Goal: Information Seeking & Learning: Learn about a topic

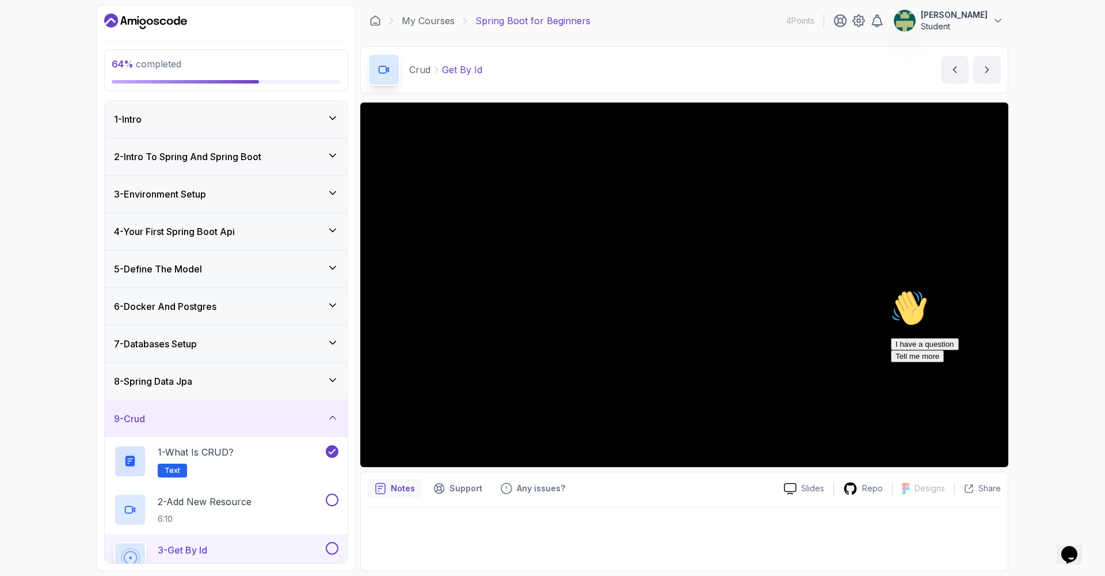
click at [130, 24] on icon "Dashboard" at bounding box center [145, 21] width 83 height 18
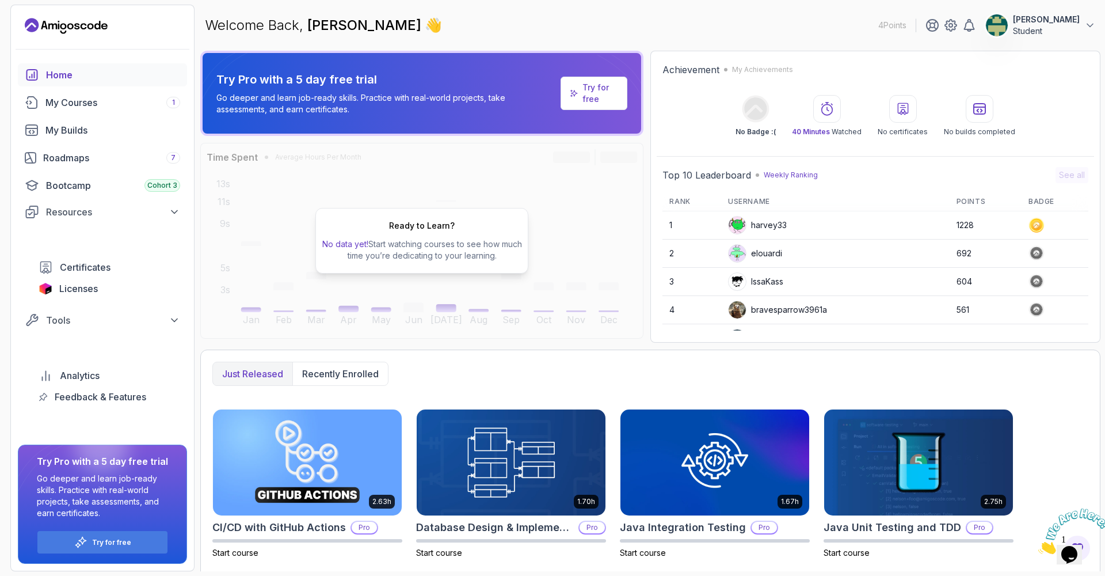
drag, startPoint x: 1094, startPoint y: 505, endPoint x: 2086, endPoint y: 979, distance: 1099.5
click at [1039, 546] on icon "Close" at bounding box center [1039, 551] width 0 height 10
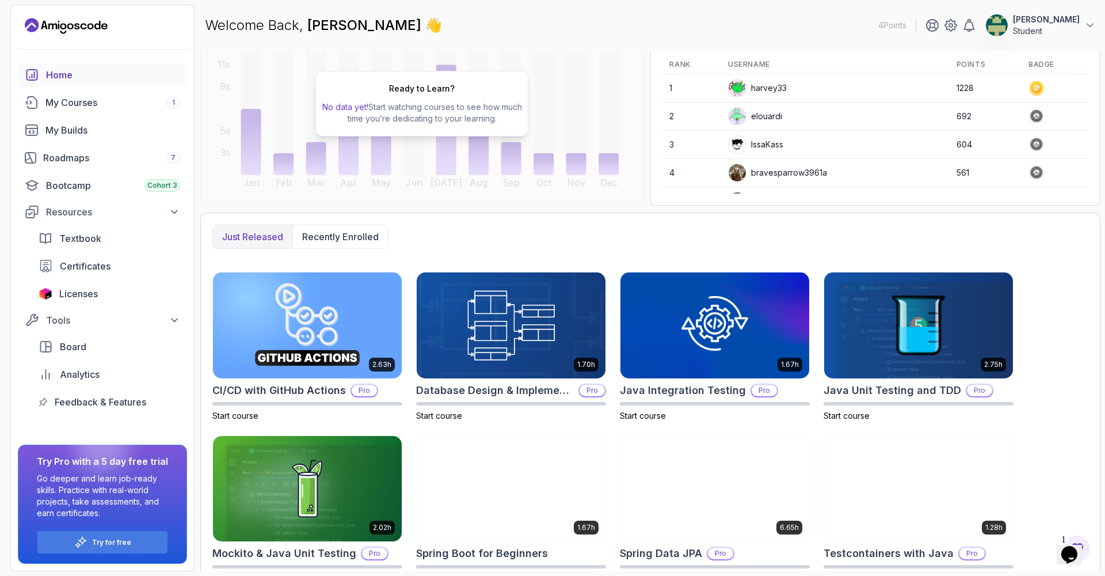
scroll to position [162, 0]
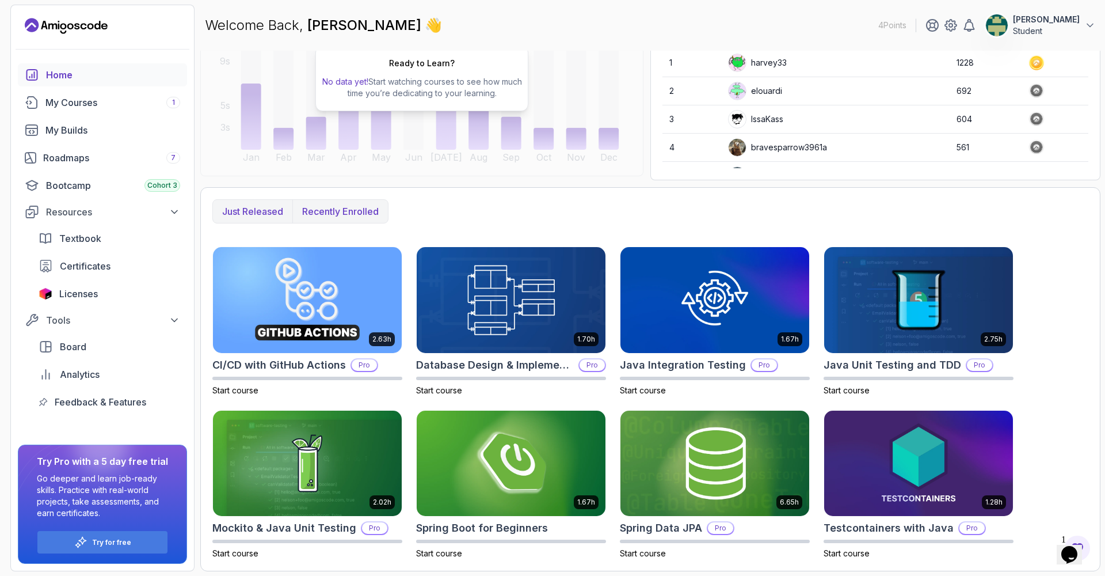
click at [330, 215] on p "Recently enrolled" at bounding box center [340, 211] width 77 height 14
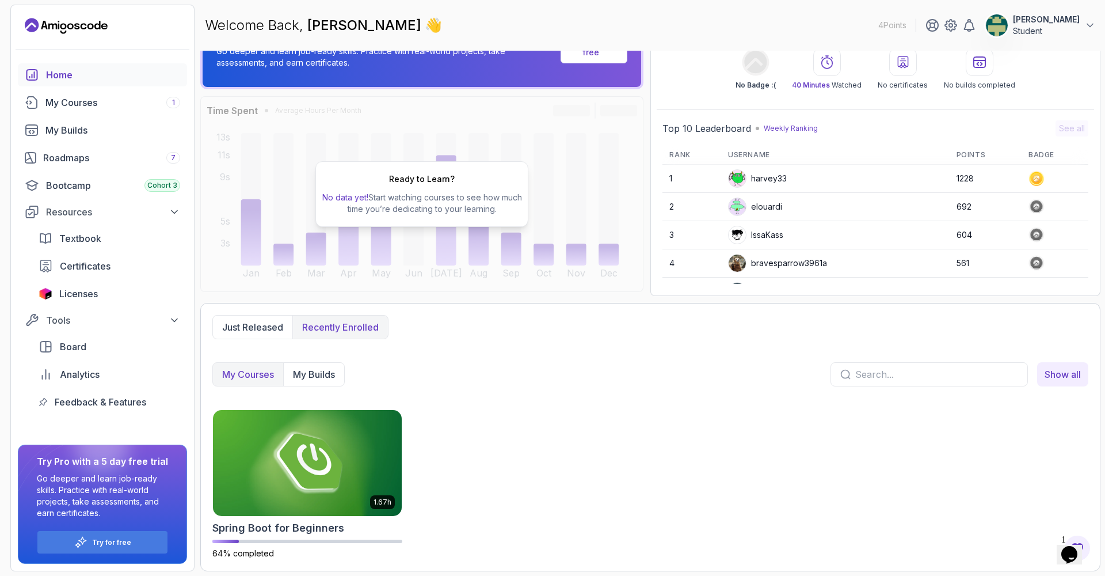
scroll to position [47, 0]
click at [276, 324] on p "Just released" at bounding box center [252, 327] width 61 height 14
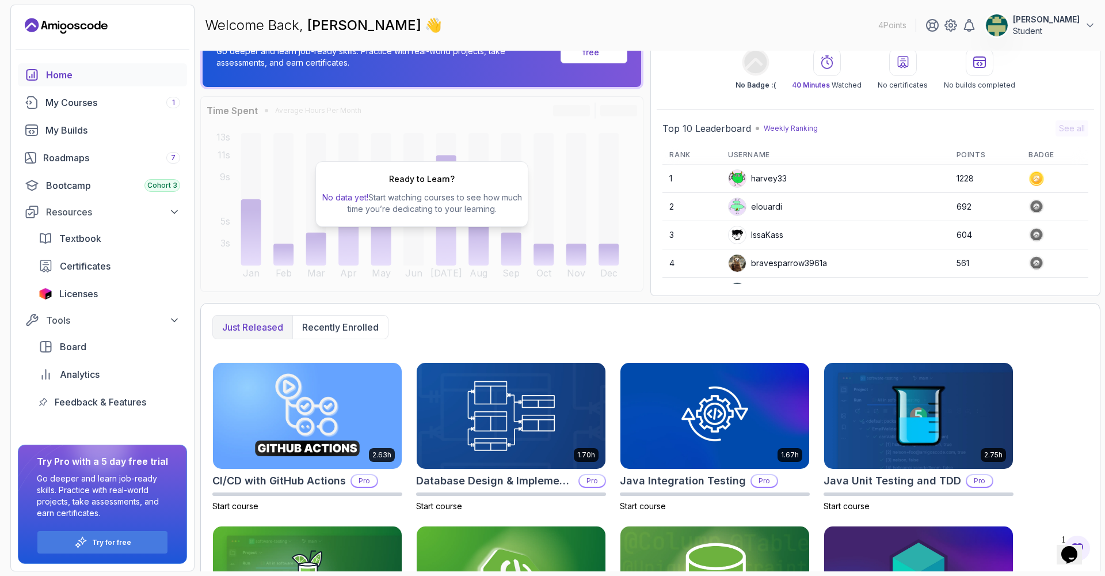
scroll to position [162, 0]
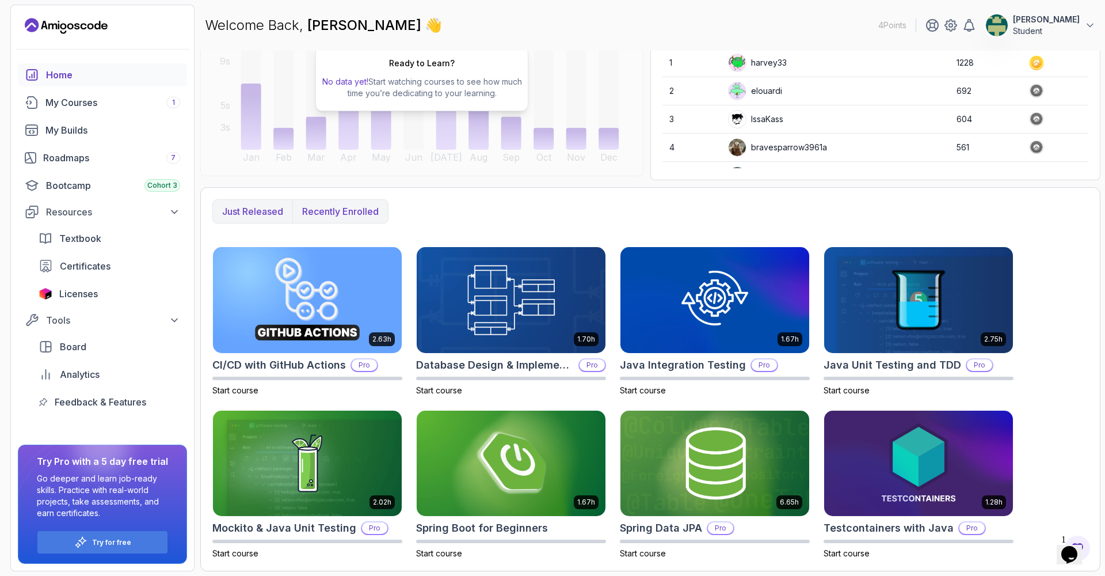
click at [343, 215] on p "Recently enrolled" at bounding box center [340, 211] width 77 height 14
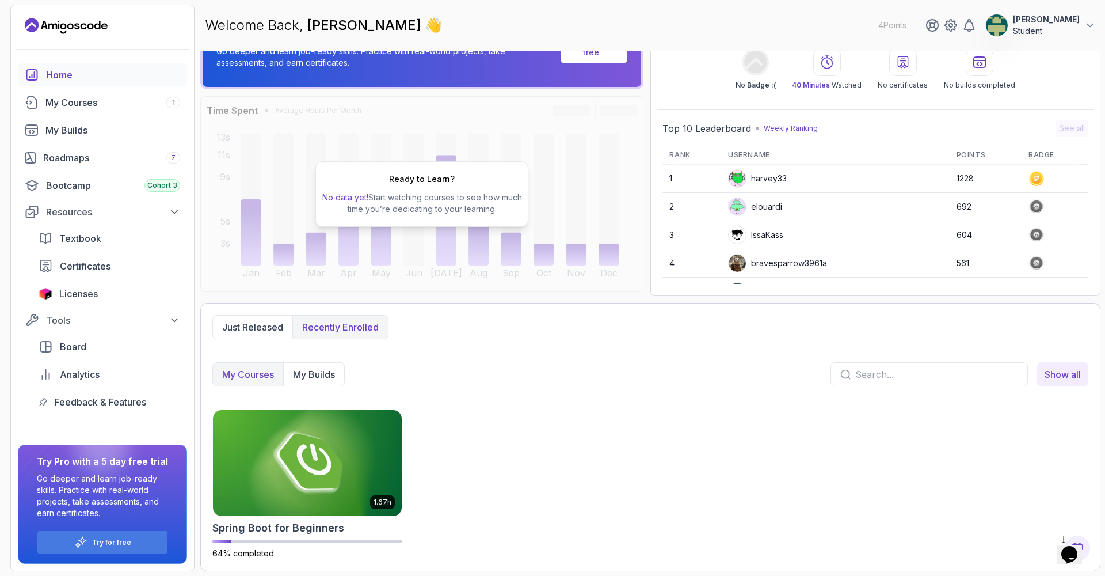
scroll to position [47, 0]
click at [261, 334] on button "Just released" at bounding box center [252, 326] width 79 height 23
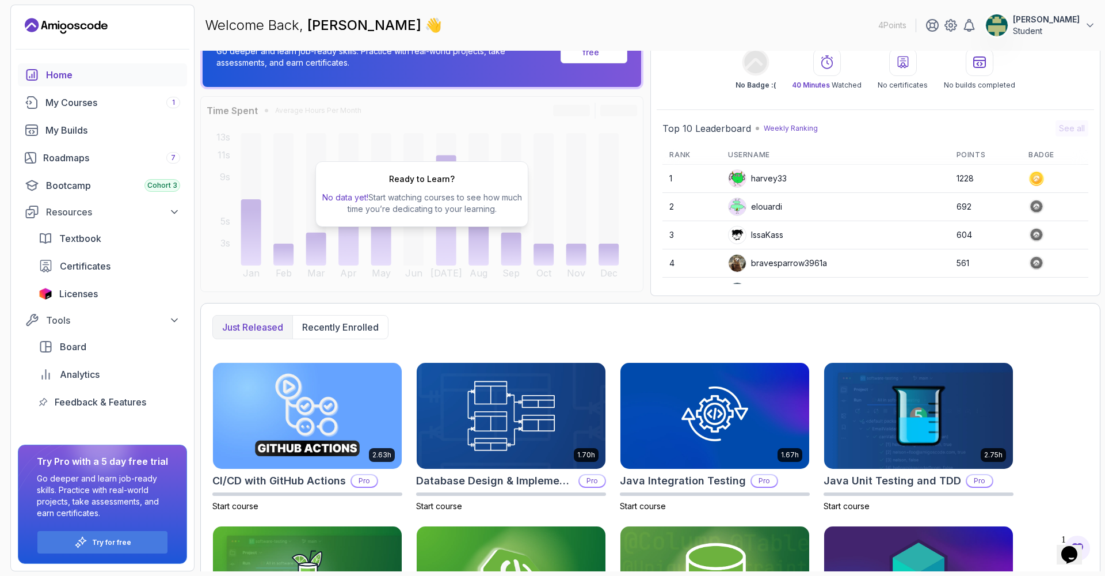
scroll to position [162, 0]
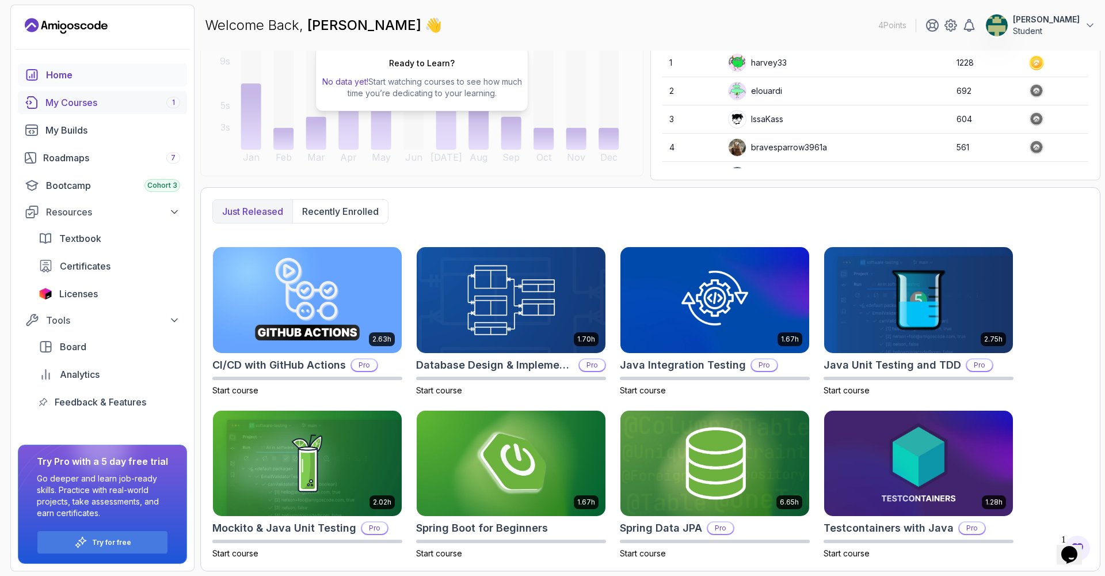
click at [169, 94] on link "My Courses 1" at bounding box center [102, 102] width 169 height 23
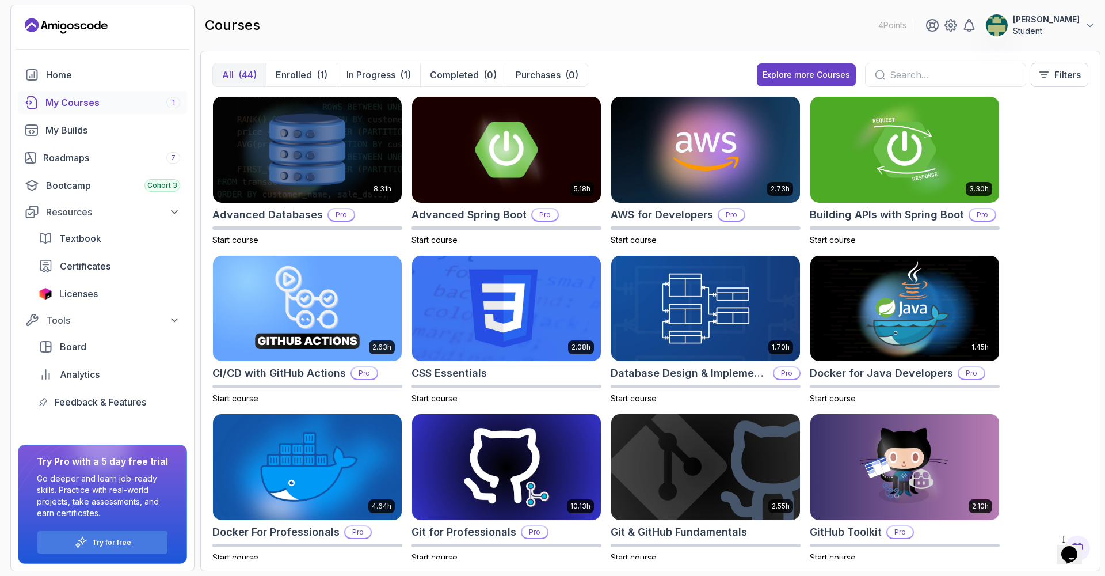
click at [918, 70] on input "text" at bounding box center [953, 75] width 127 height 14
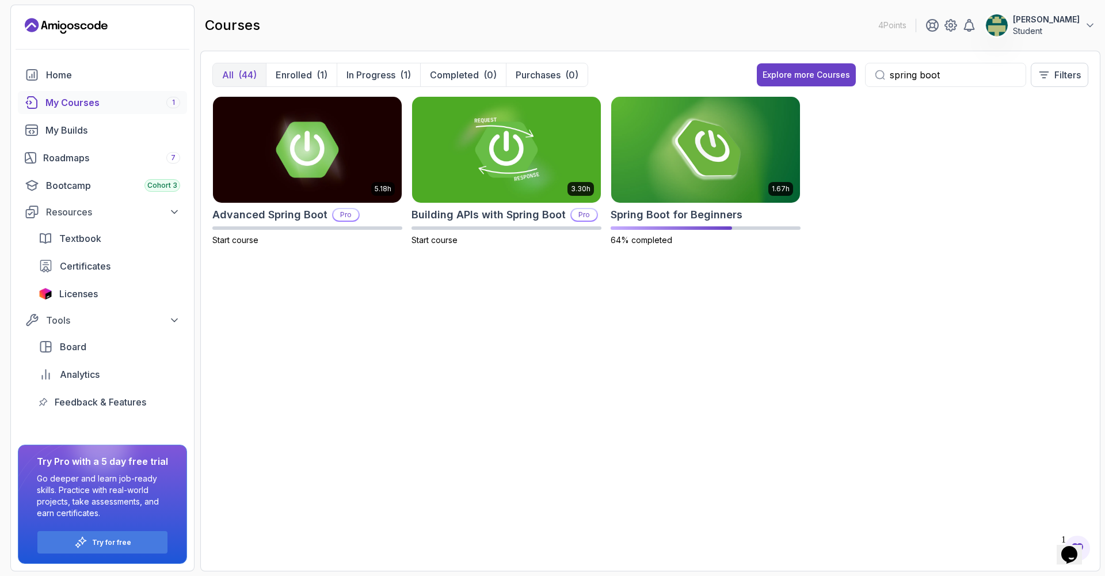
type input "spring boot"
drag, startPoint x: 939, startPoint y: 67, endPoint x: 845, endPoint y: 68, distance: 93.8
click at [845, 68] on div "Explore more Courses spring boot Filters" at bounding box center [923, 75] width 332 height 24
click at [978, 159] on div "5.18h Advanced Spring Boot Pro Start course 3.30h Building APIs with Spring Boo…" at bounding box center [650, 178] width 876 height 164
drag, startPoint x: 952, startPoint y: 78, endPoint x: 866, endPoint y: 75, distance: 85.8
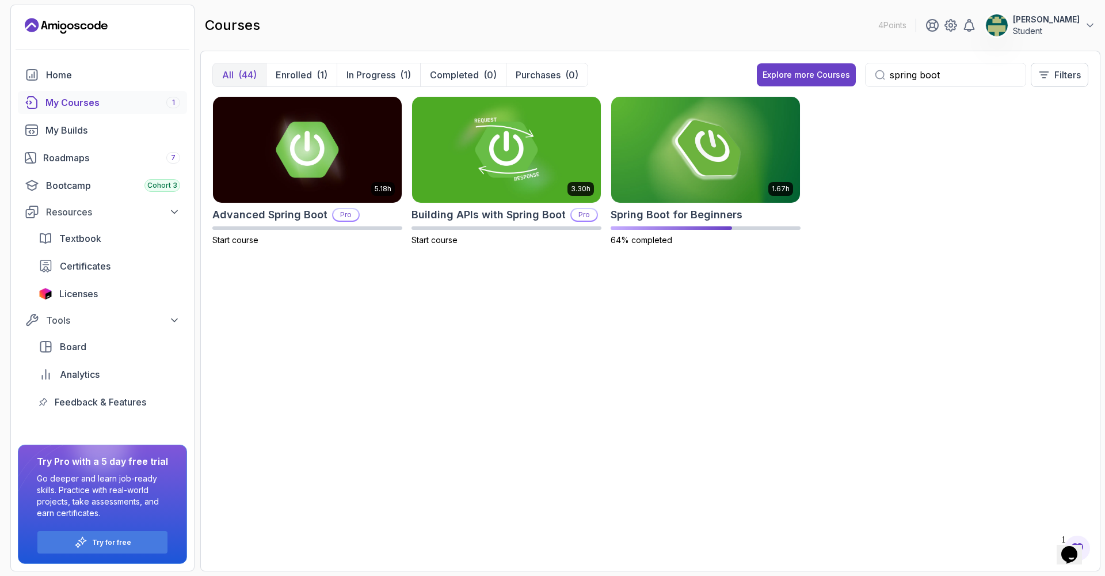
click at [866, 75] on div "spring boot" at bounding box center [945, 75] width 161 height 24
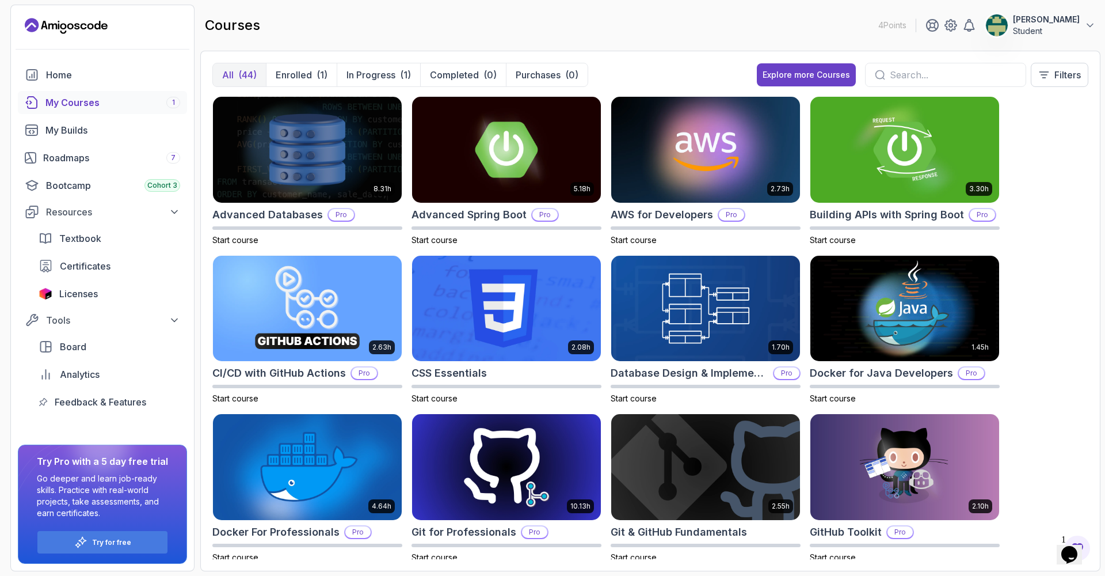
click at [1036, 128] on div "8.31h Advanced Databases Pro Start course 5.18h Advanced Spring Boot Pro Start …" at bounding box center [650, 327] width 876 height 463
click at [381, 75] on p "In Progress" at bounding box center [371, 75] width 49 height 14
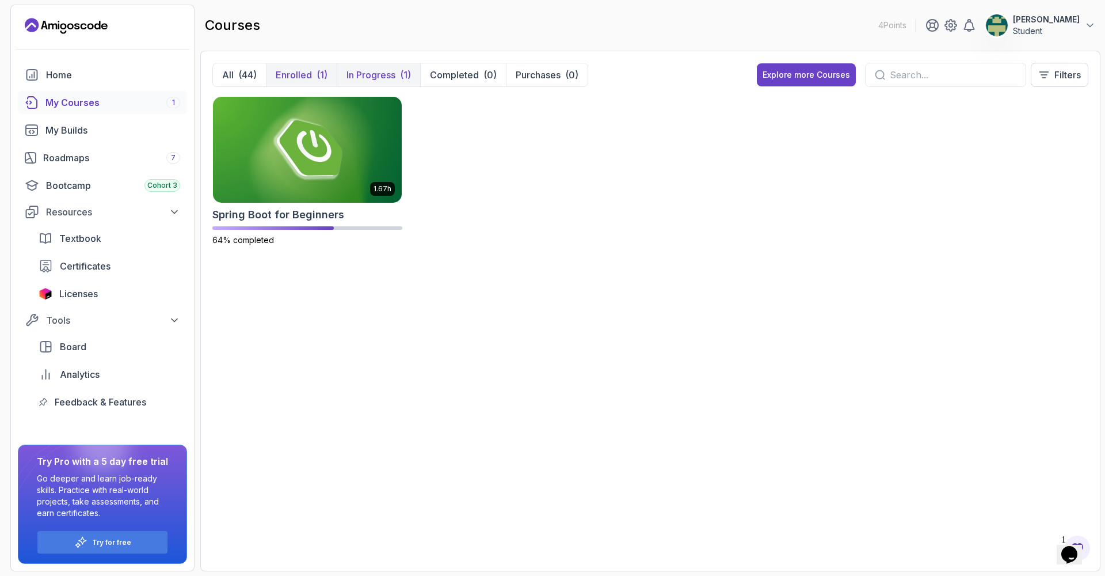
click at [301, 75] on p "Enrolled" at bounding box center [294, 75] width 36 height 14
